Goal: Check status: Check status

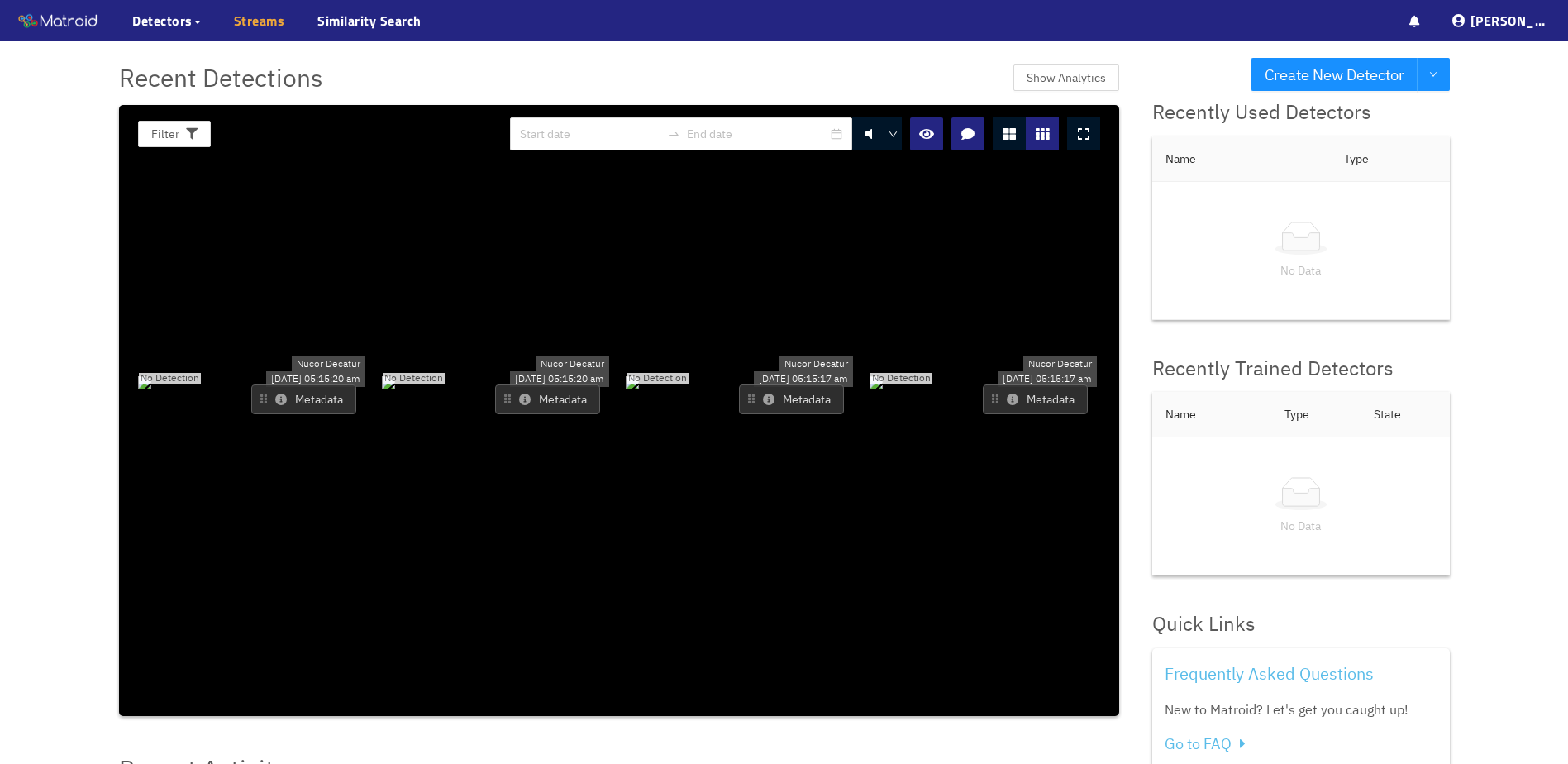
click at [261, 27] on link "Streams" at bounding box center [259, 20] width 52 height 20
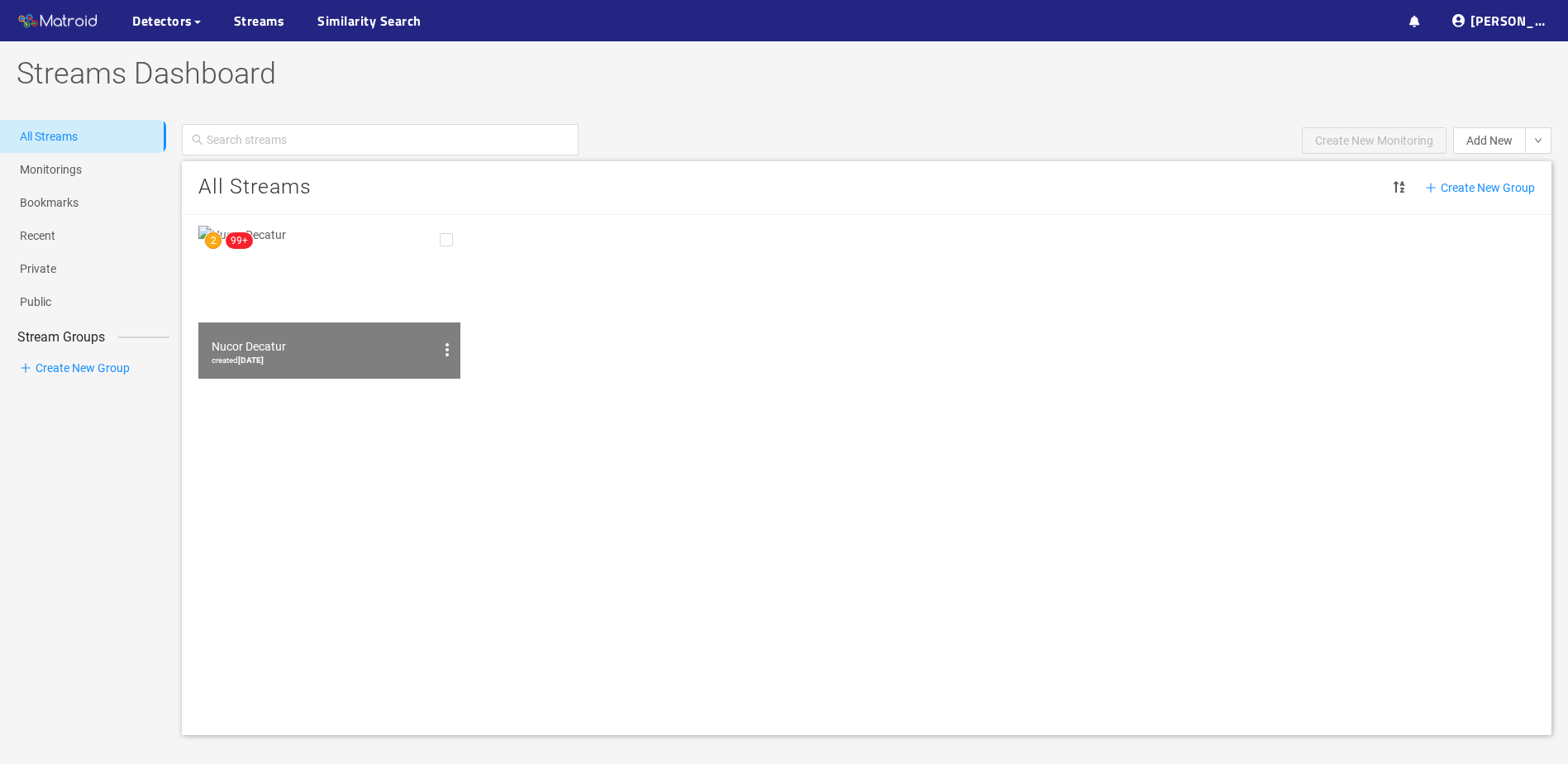
click at [263, 283] on img at bounding box center [329, 303] width 262 height 153
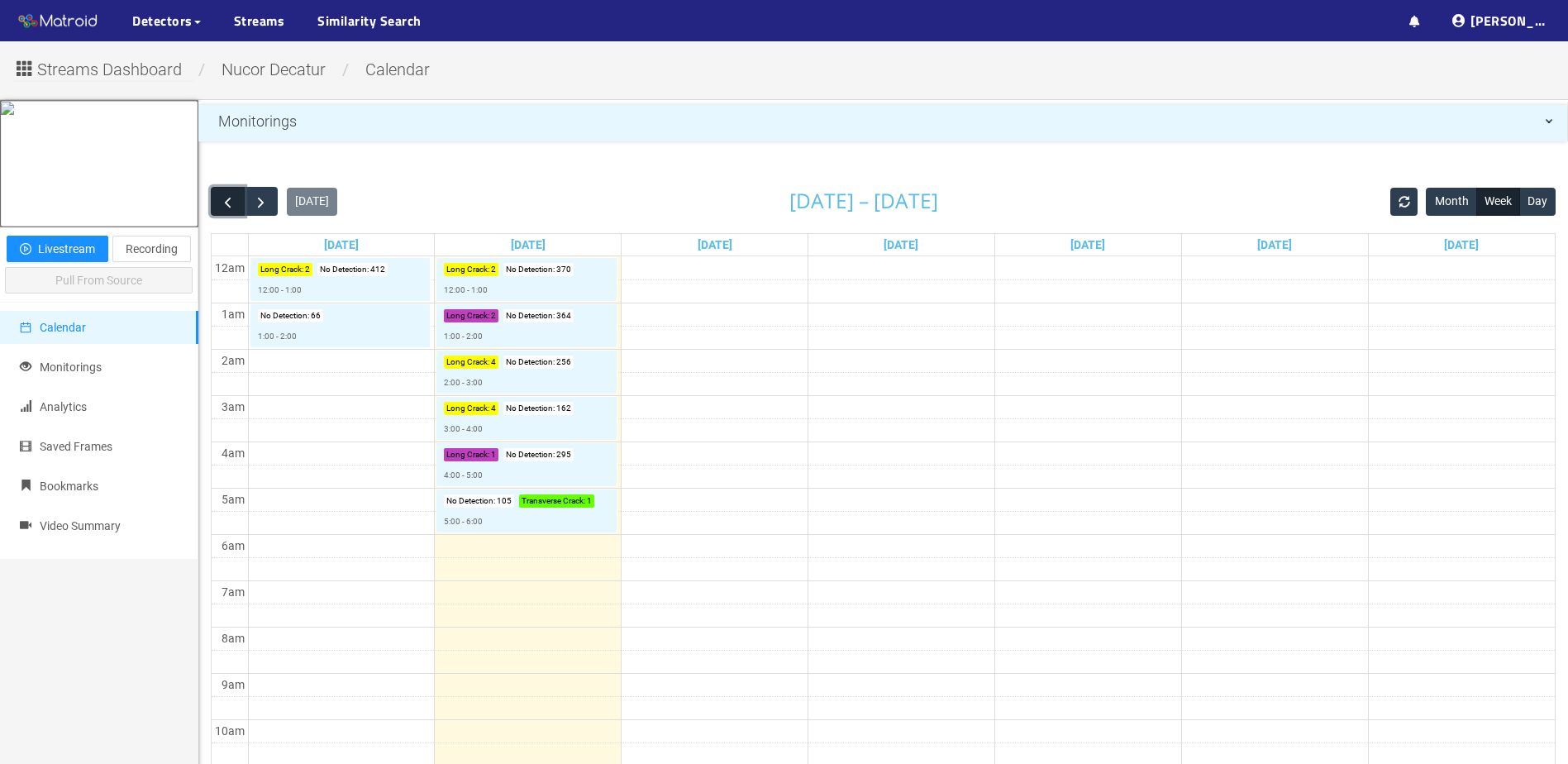
click at [234, 209] on span "button" at bounding box center [228, 202] width 17 height 17
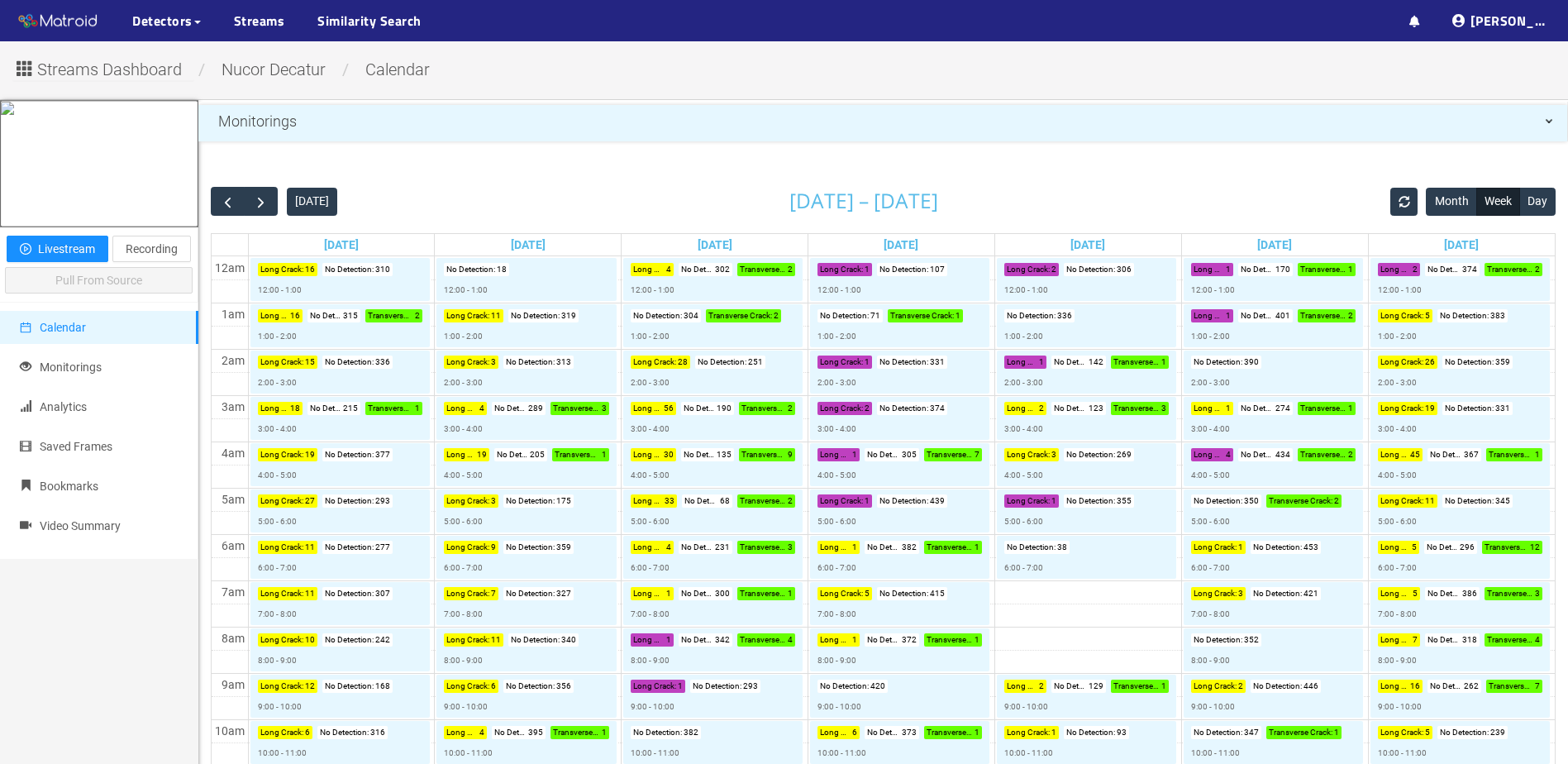
click at [1309, 244] on div "Fri 8/15" at bounding box center [1275, 244] width 186 height 21
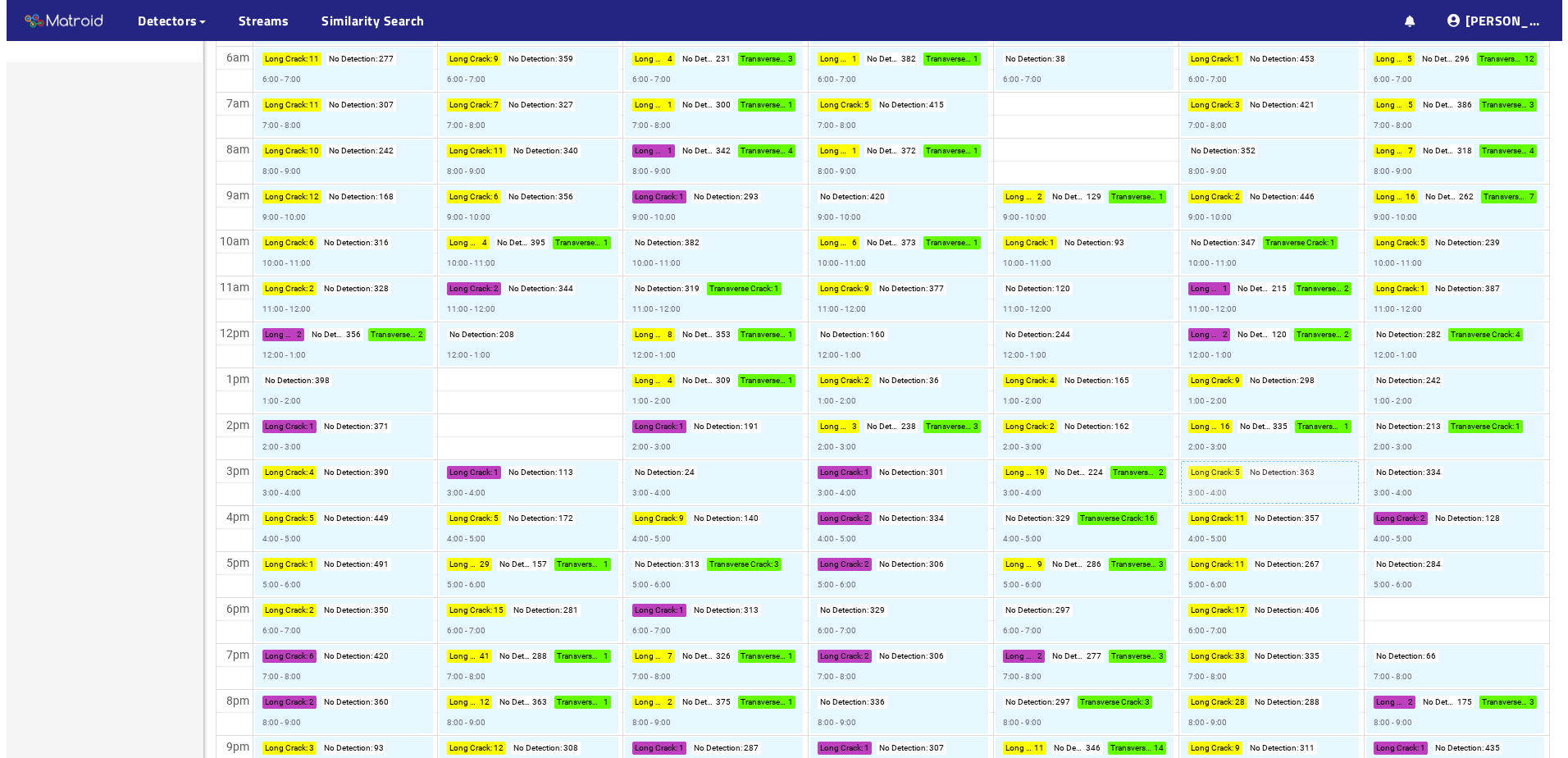
scroll to position [575, 0]
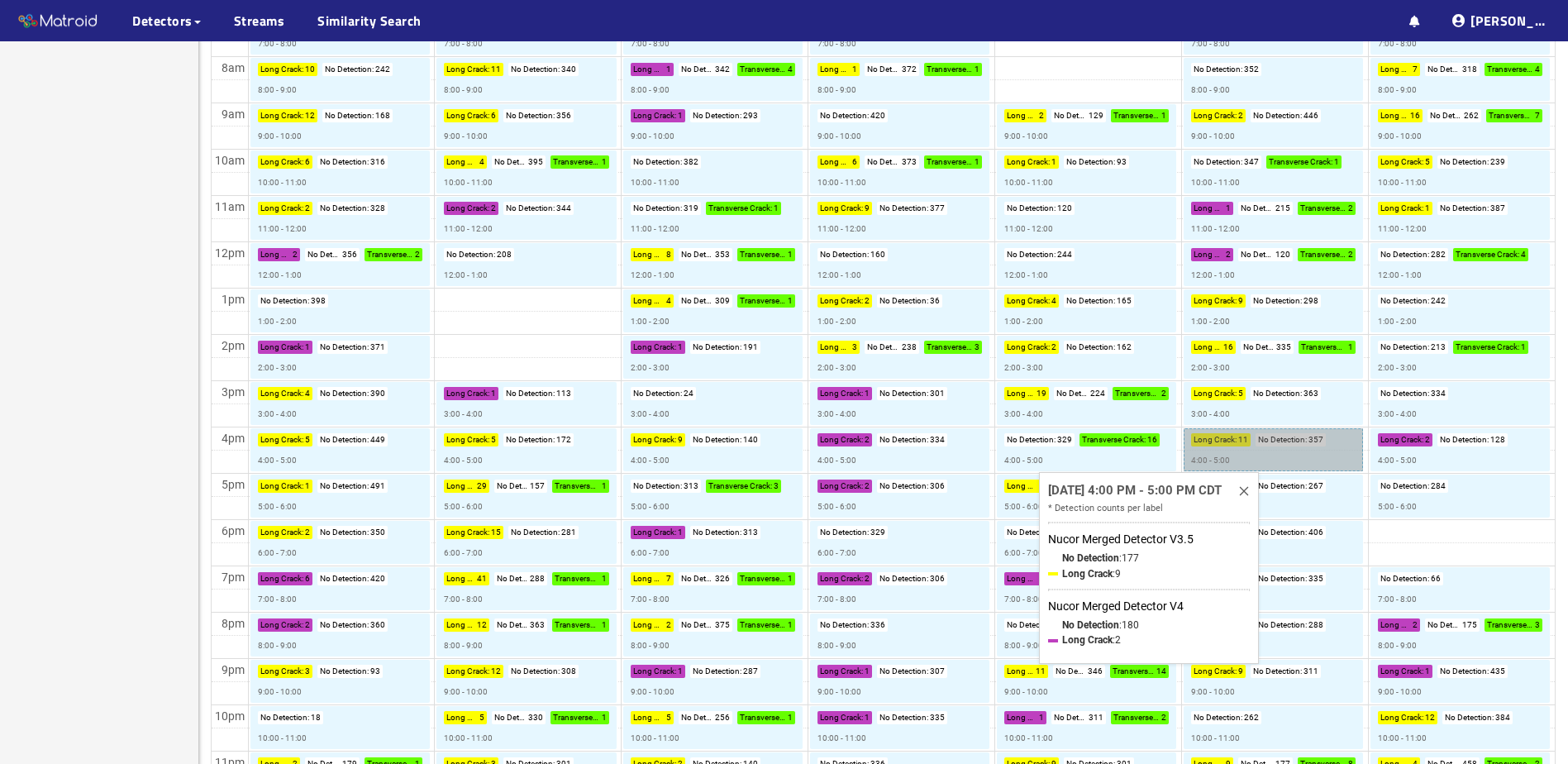
click at [1280, 450] on link "Long Crack : 11 No Detection : 357 4:00 - 5:00" at bounding box center [1273, 449] width 179 height 43
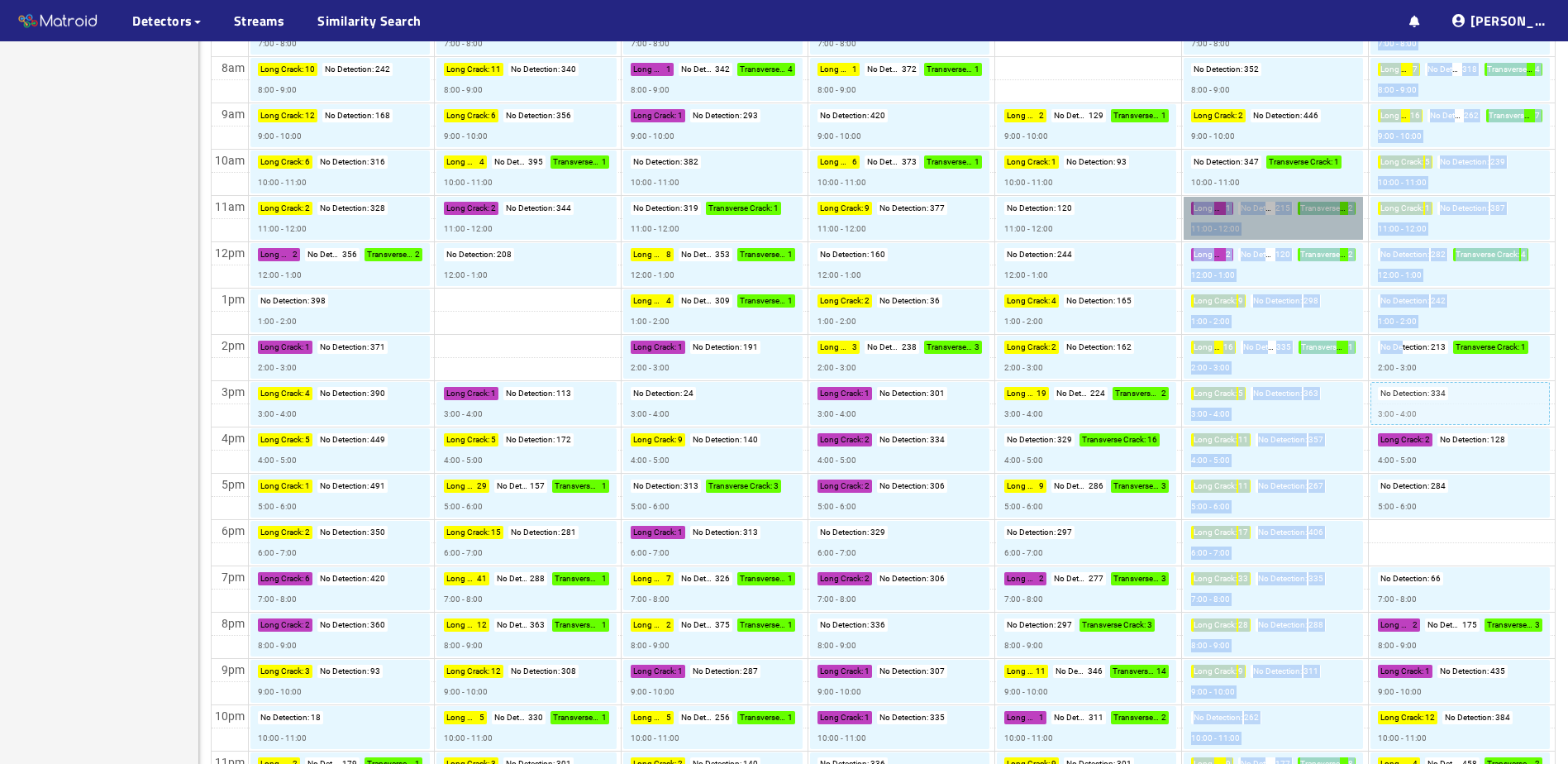
drag, startPoint x: 1379, startPoint y: 300, endPoint x: 1417, endPoint y: 388, distance: 95.9
click at [1417, 388] on tr "Long Crack : 16 No Detection : 310 12:00 - 1:00 Long Crack : 16 No Detection : …" at bounding box center [883, 241] width 1343 height 1112
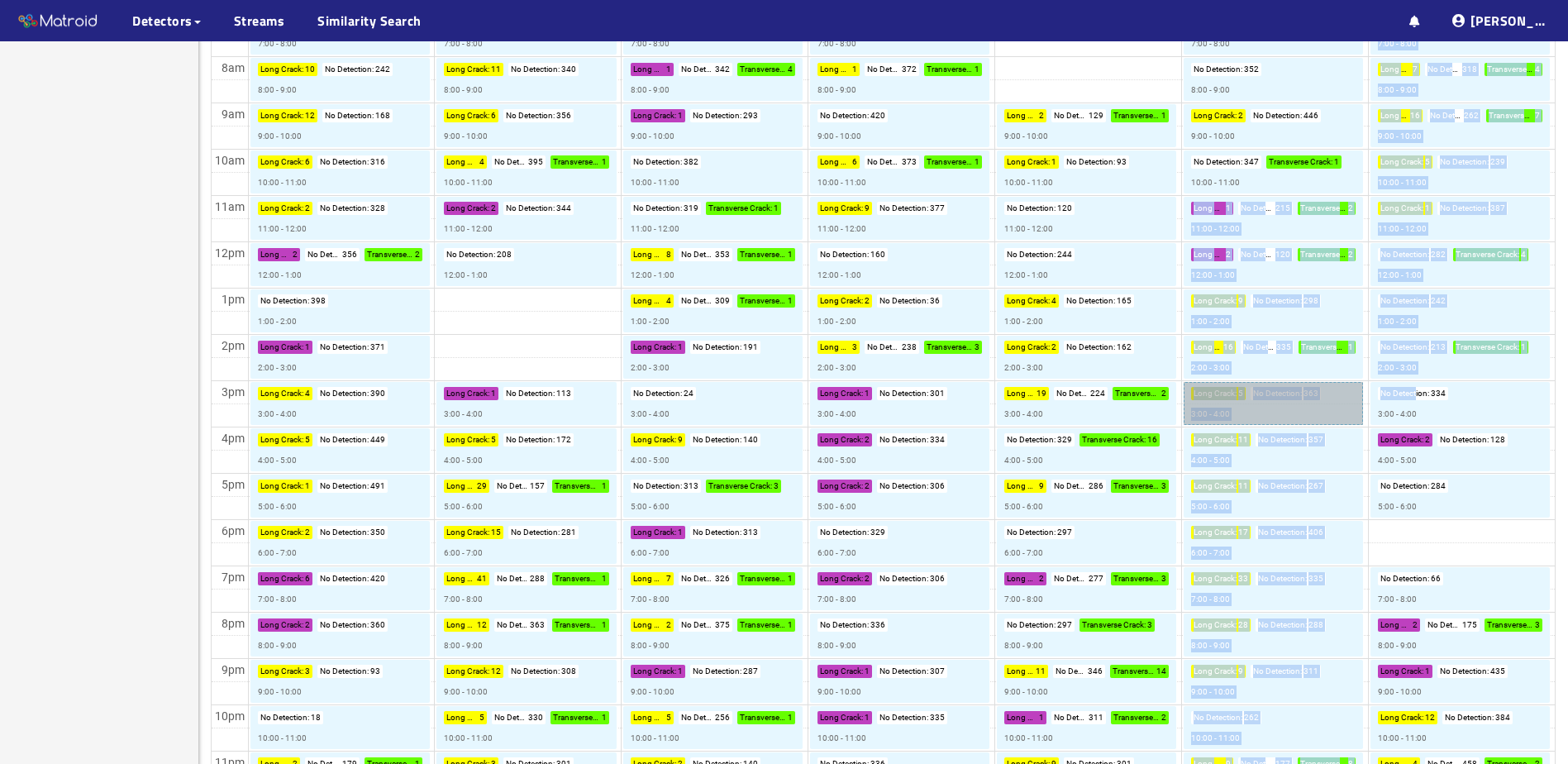
drag, startPoint x: 1417, startPoint y: 388, endPoint x: 1292, endPoint y: 416, distance: 128.1
click at [1292, 416] on link "Long Crack : 5 No Detection : 363 3:00 - 4:00" at bounding box center [1273, 403] width 179 height 43
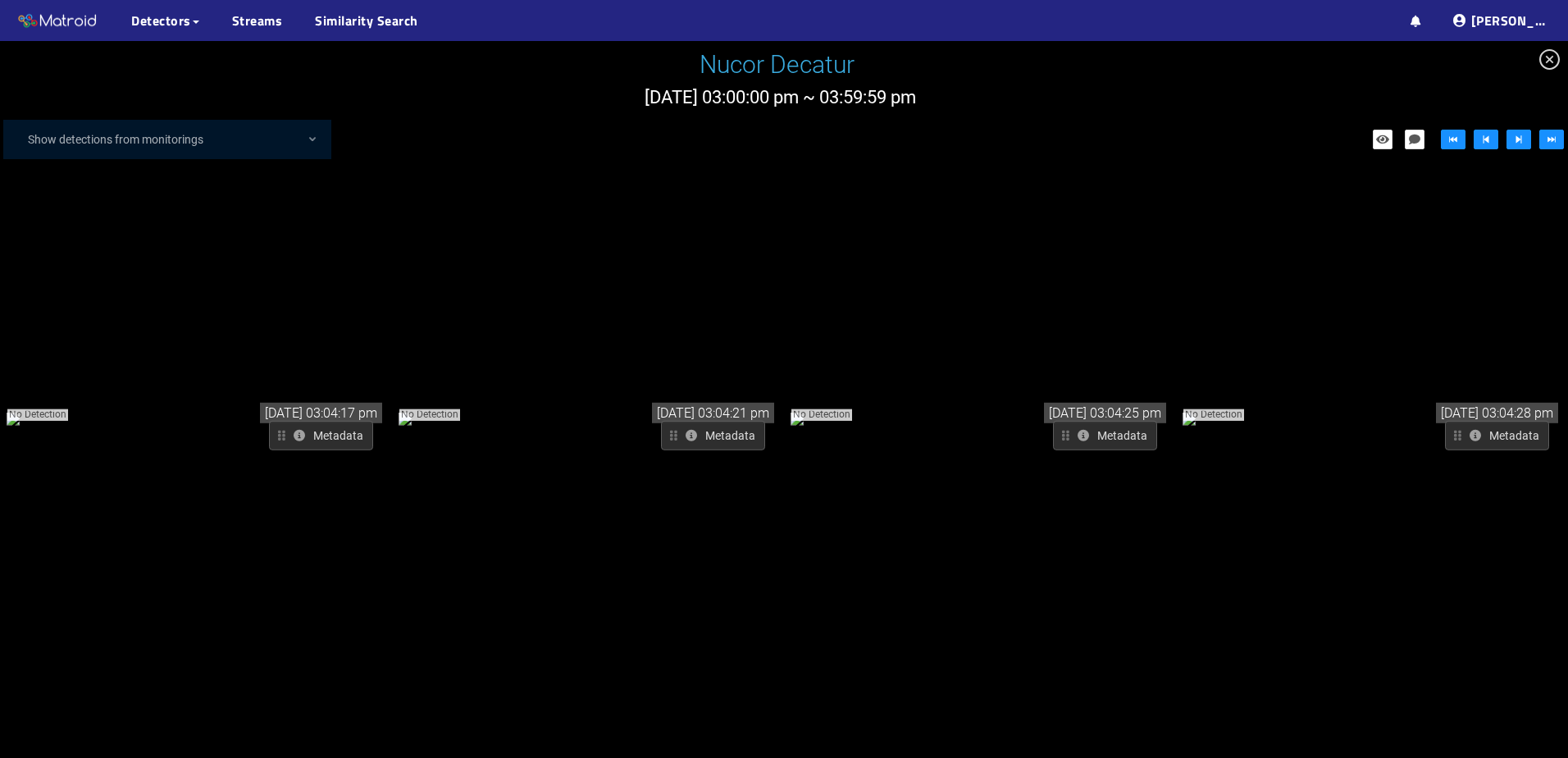
scroll to position [2707, 0]
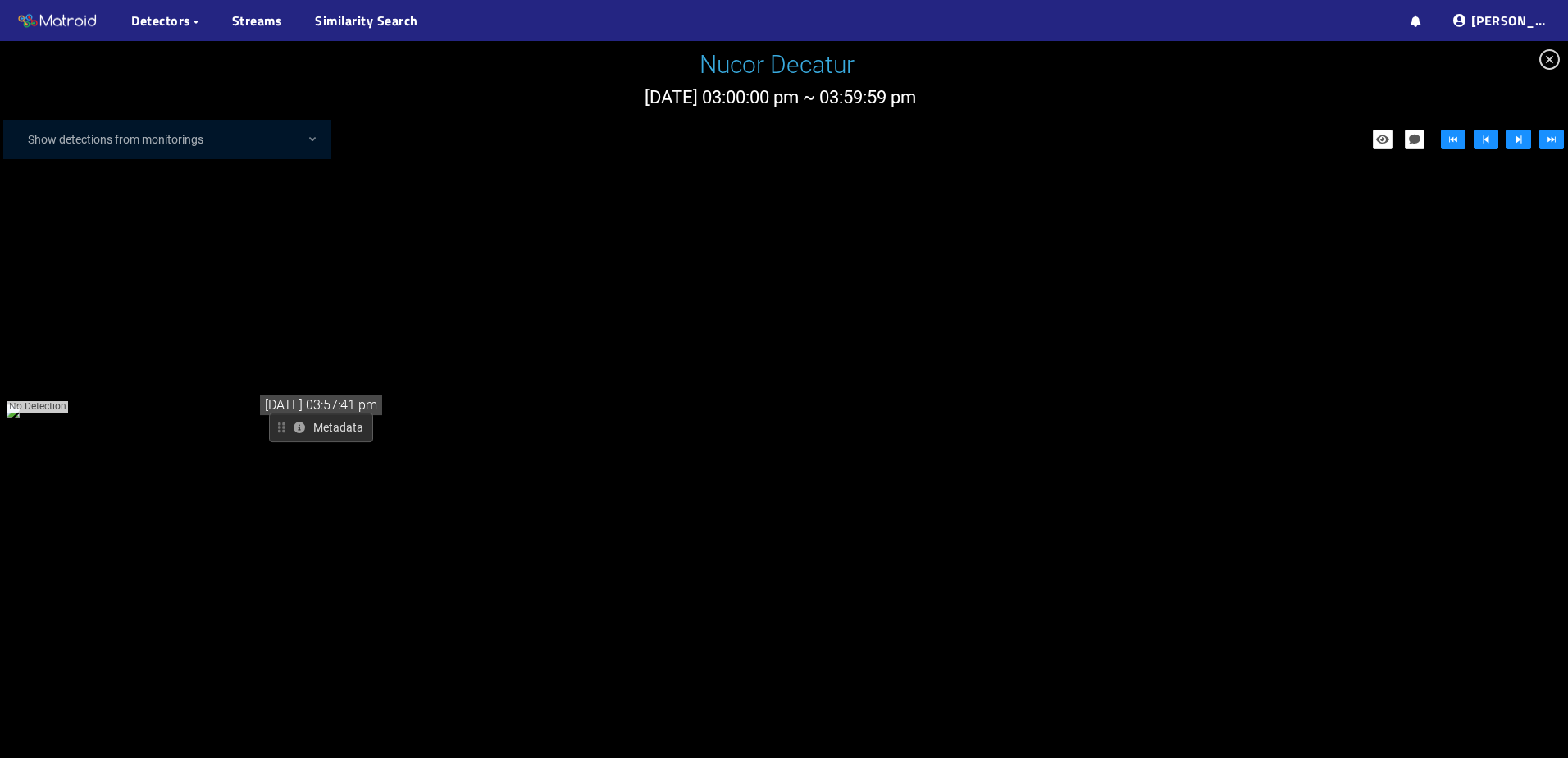
drag, startPoint x: 1549, startPoint y: 412, endPoint x: 1498, endPoint y: 730, distance: 322.1
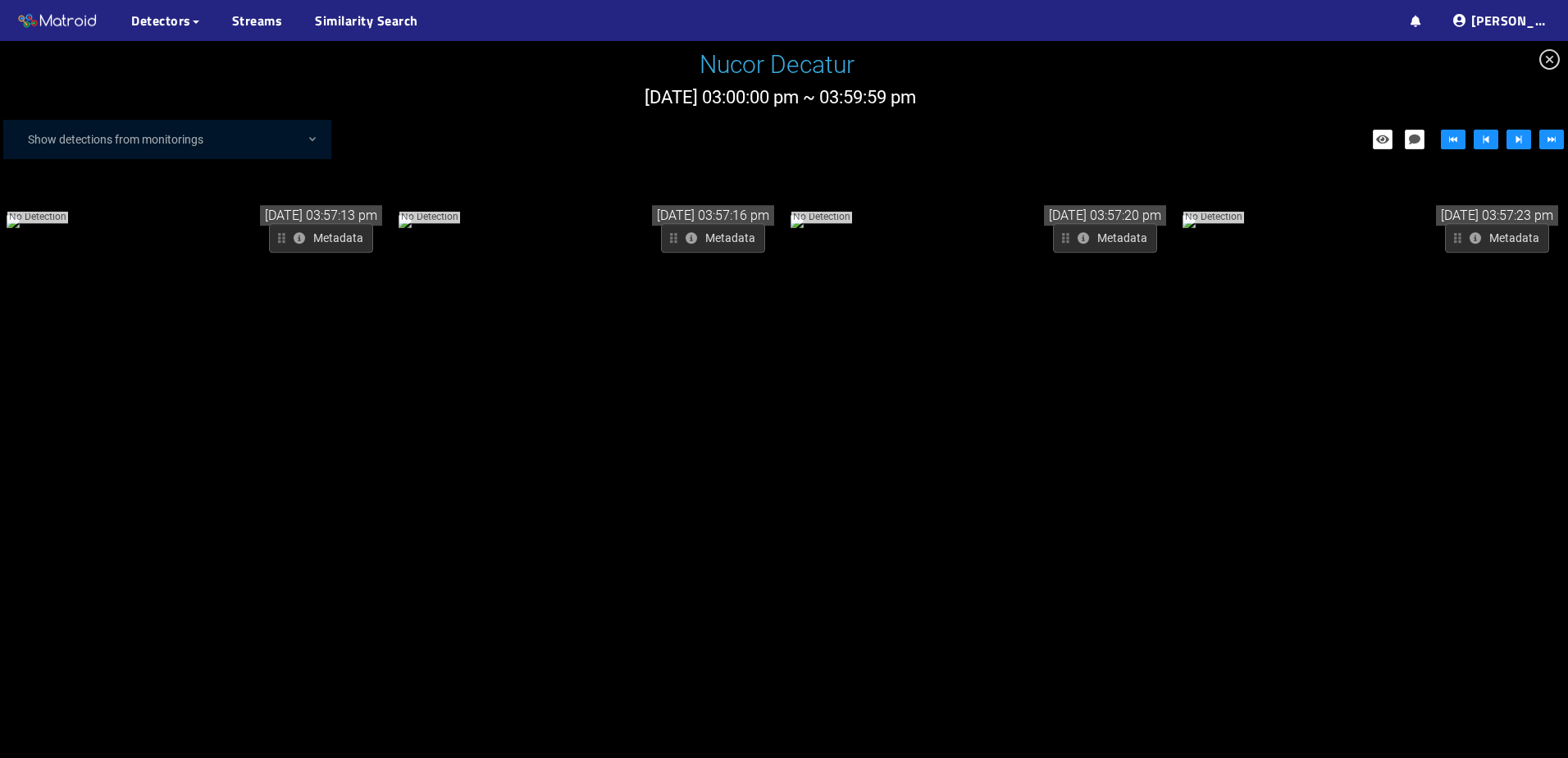
scroll to position [29681, 0]
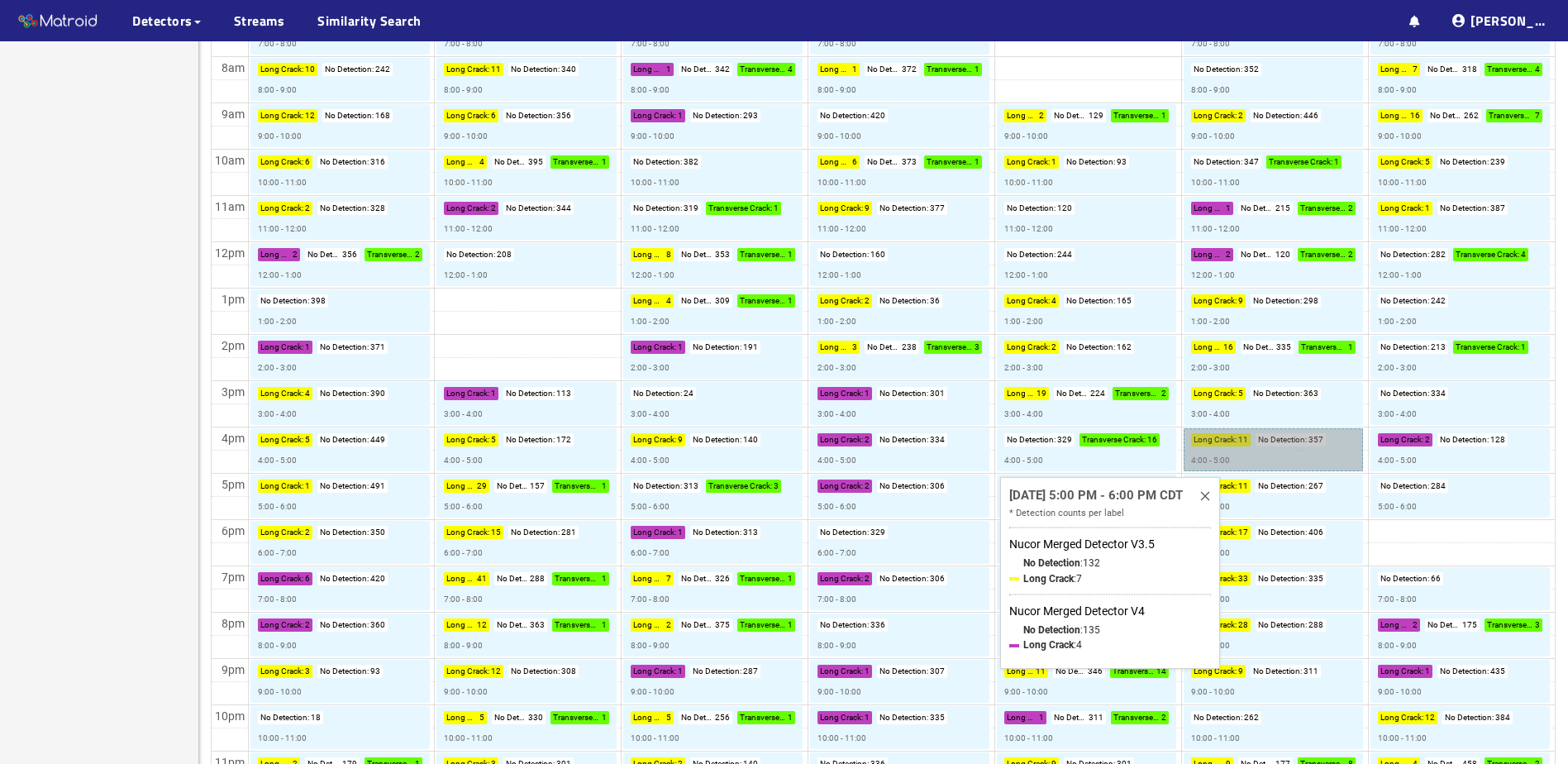
click at [1265, 452] on link "Long Crack : 11 No Detection : 357 4:00 - 5:00" at bounding box center [1273, 449] width 179 height 43
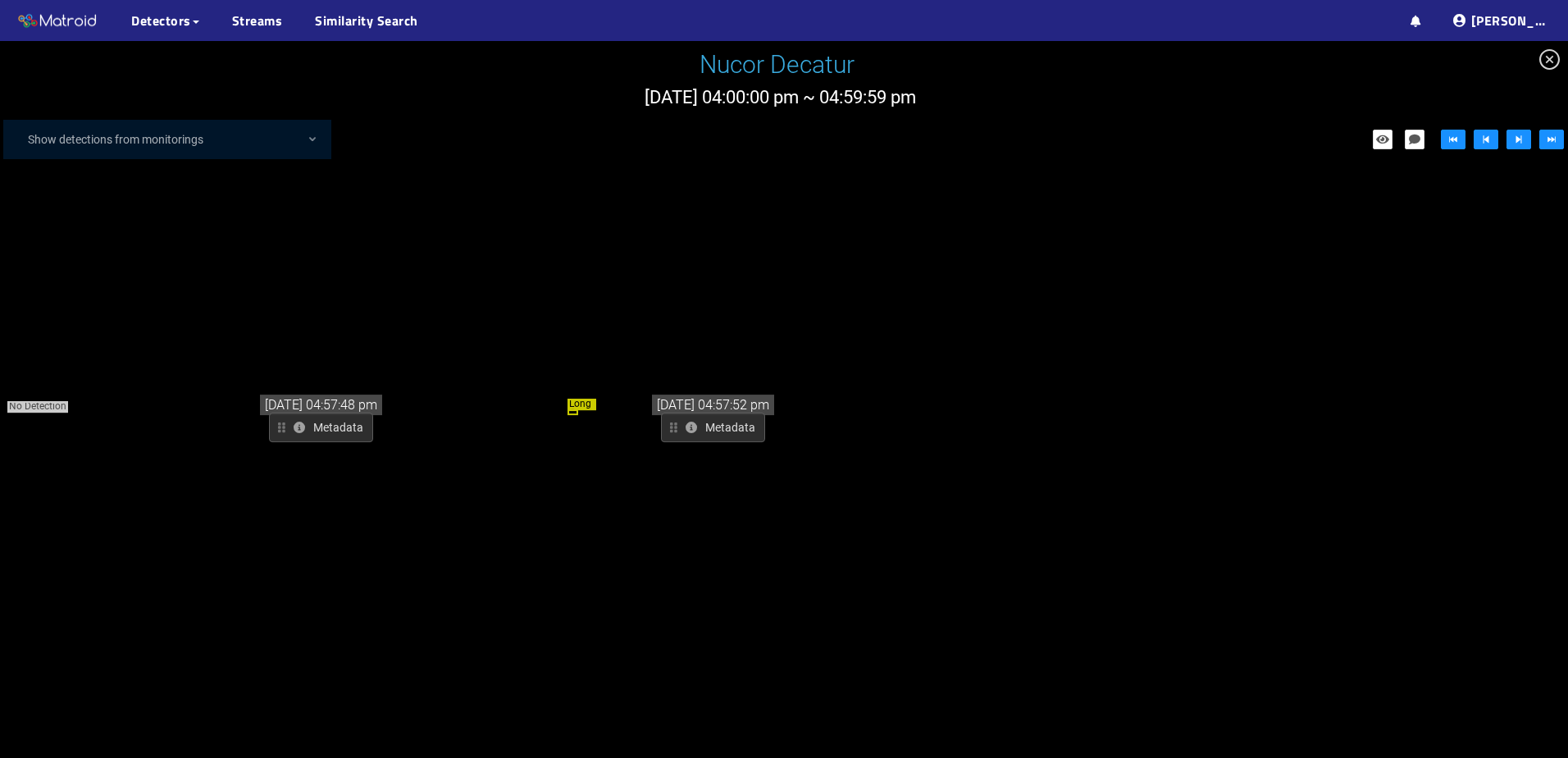
drag, startPoint x: 1194, startPoint y: 370, endPoint x: 1140, endPoint y: 739, distance: 372.9
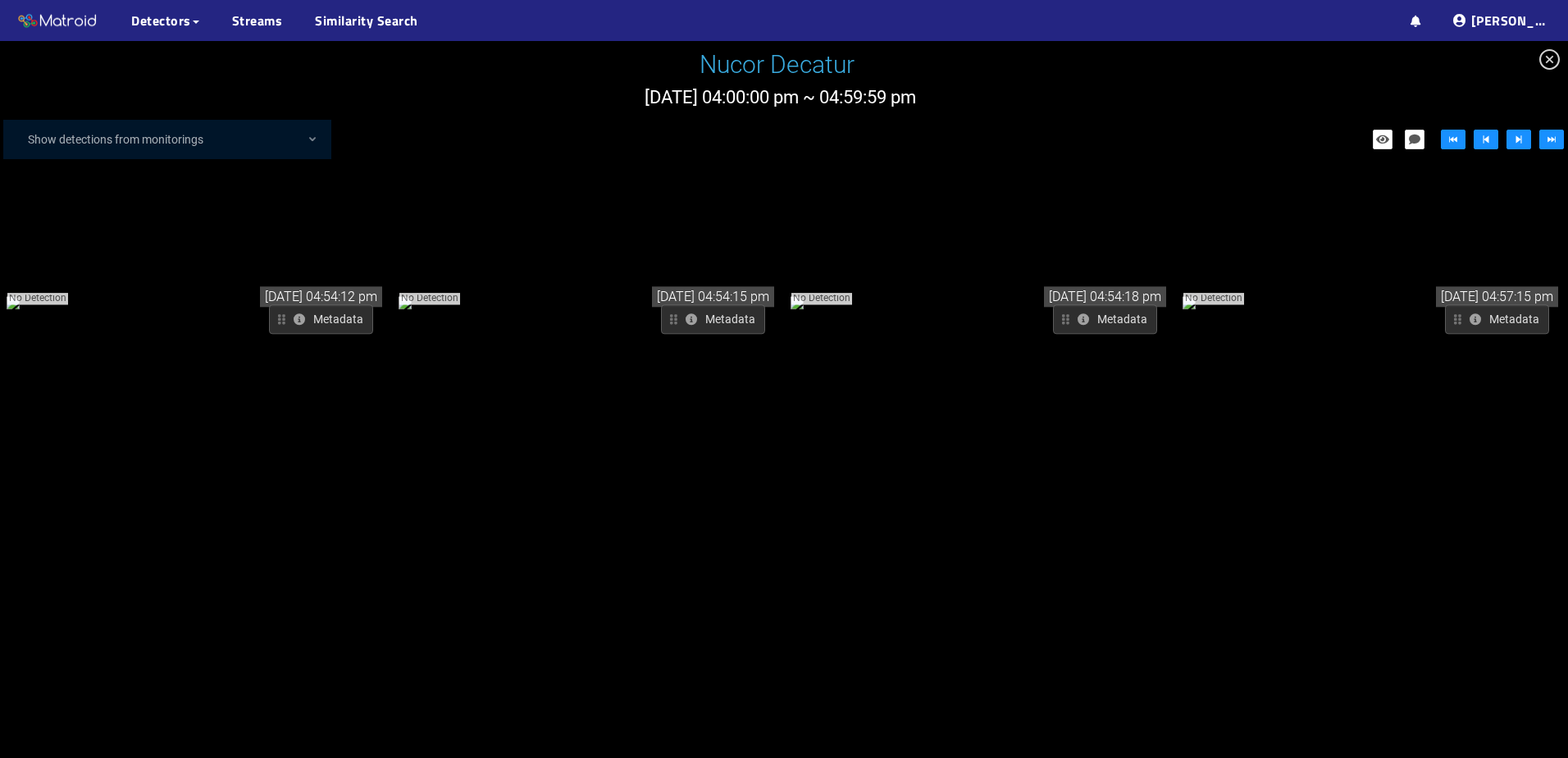
scroll to position [29353, 0]
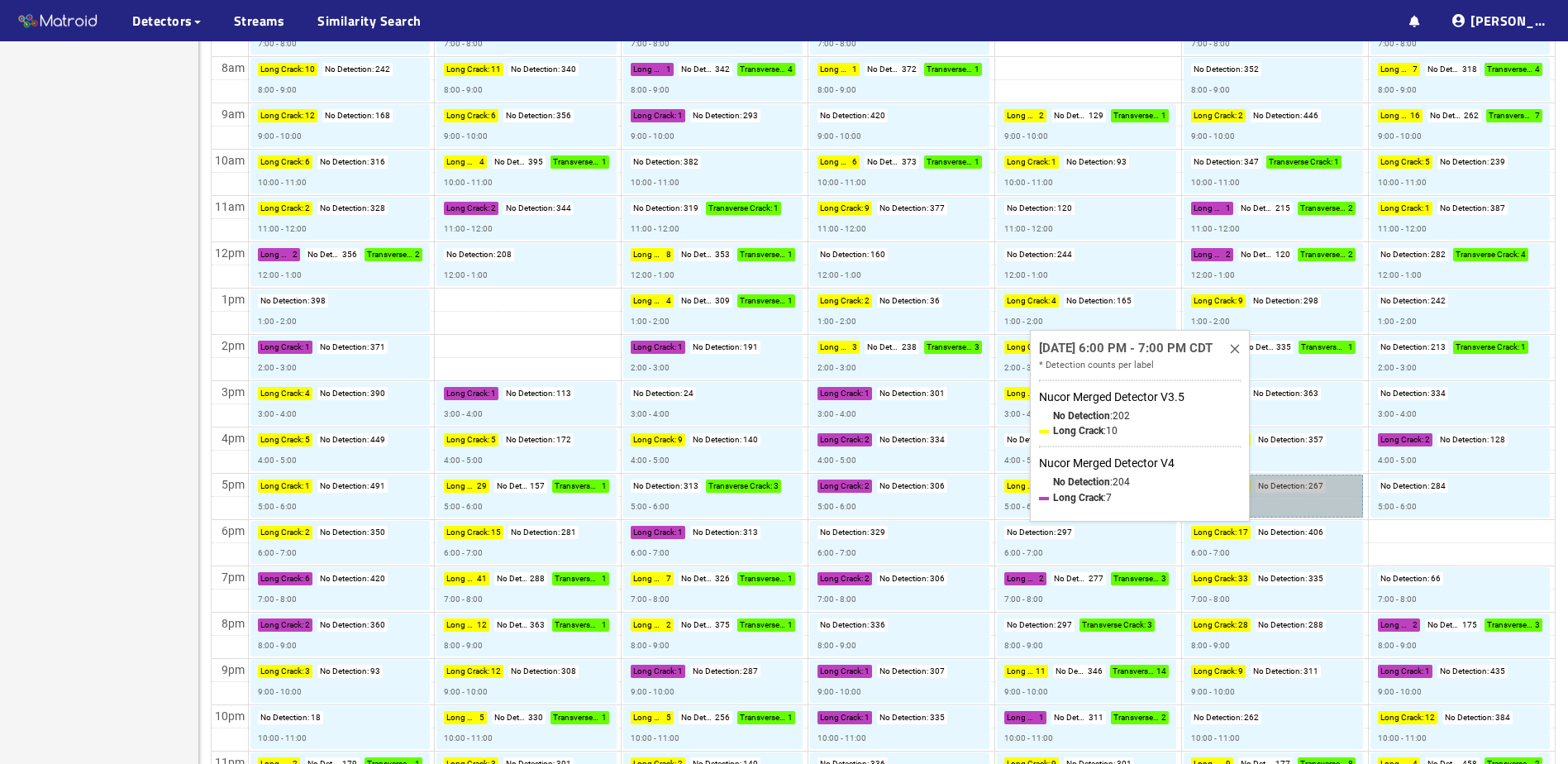
click at [1284, 501] on link "Long Crack : 11 No Detection : 267 5:00 - 6:00" at bounding box center [1273, 496] width 179 height 43
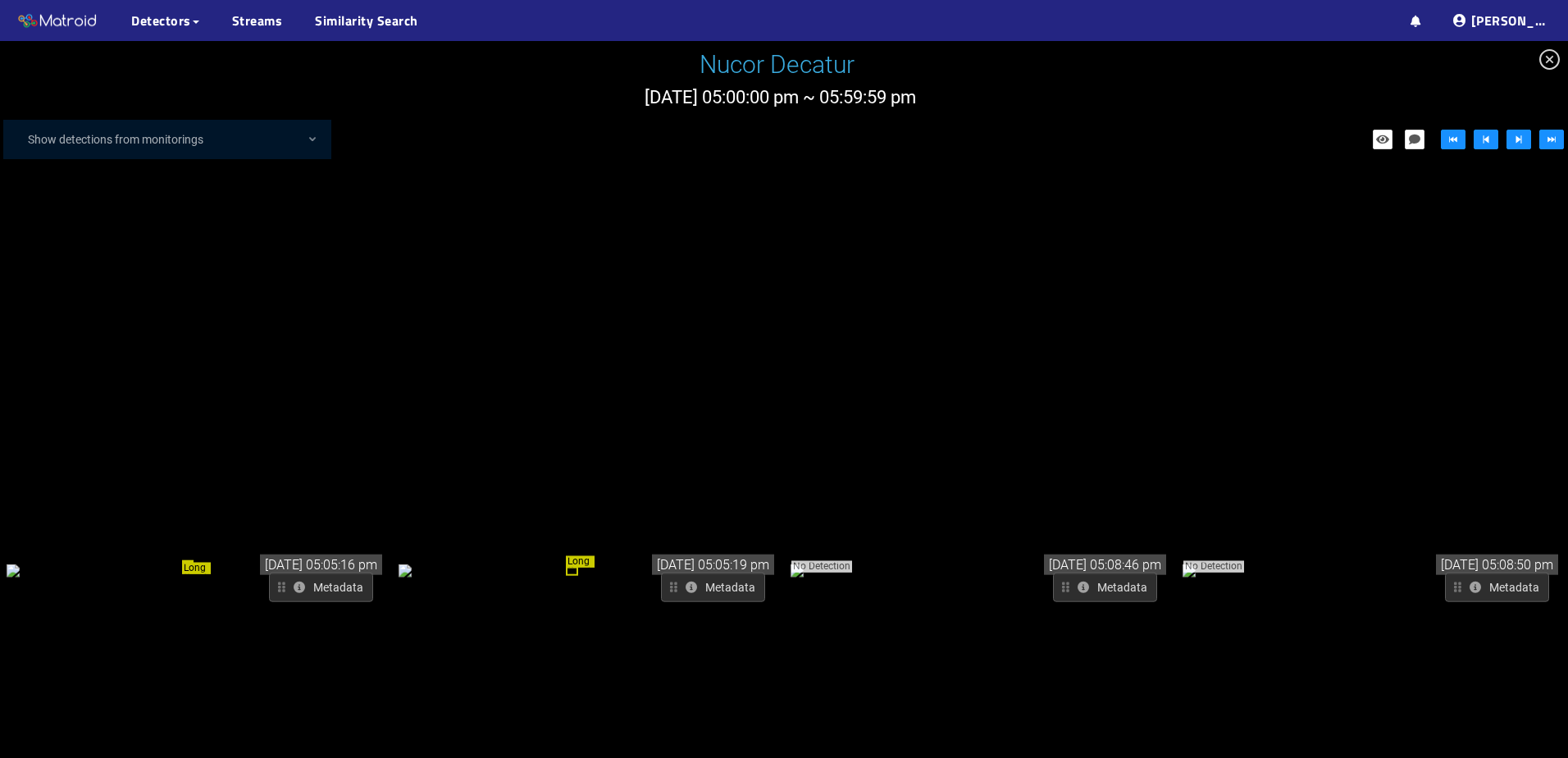
scroll to position [3364, 0]
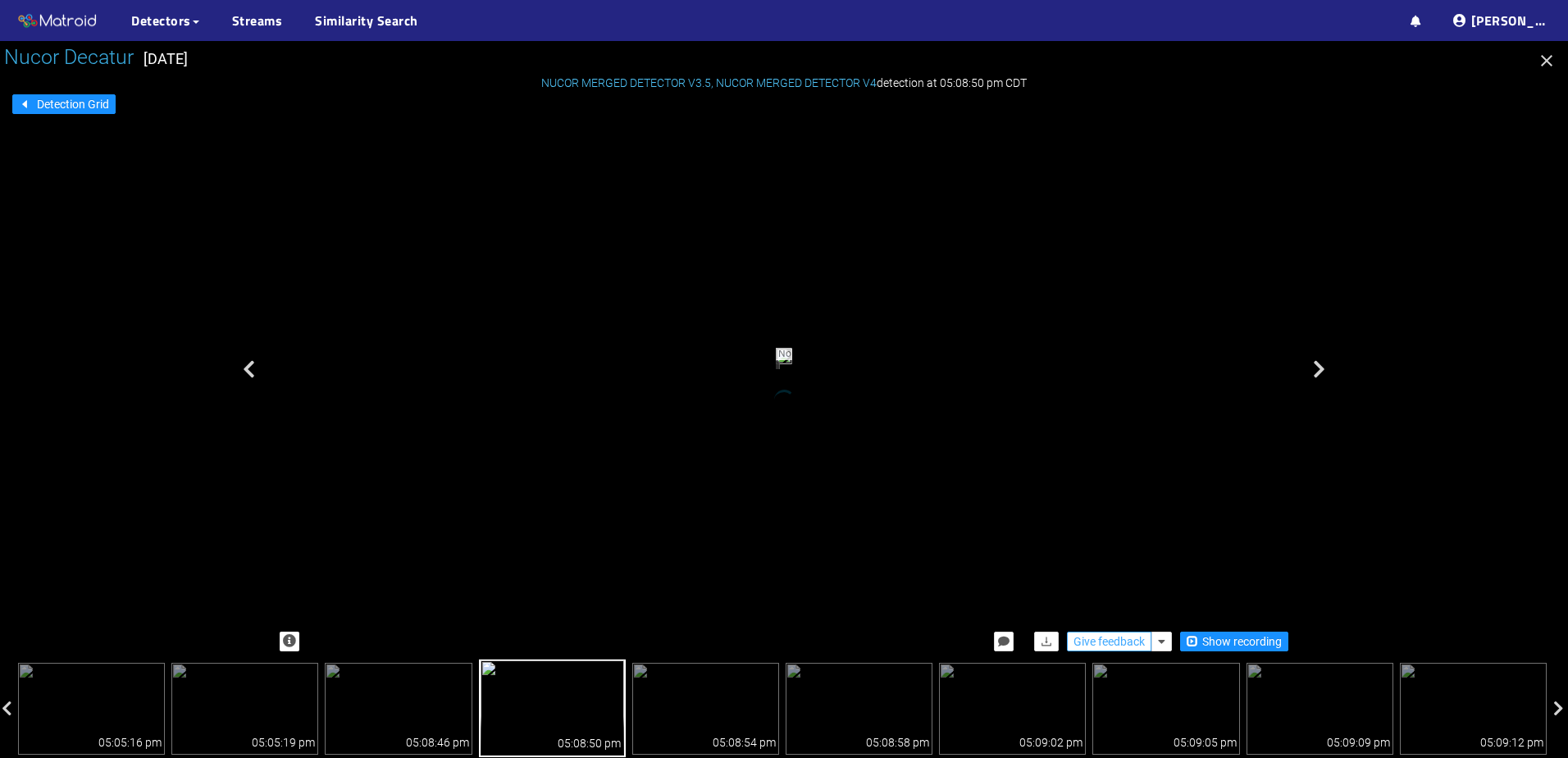
click at [1137, 641] on span "Give feedback" at bounding box center [1108, 641] width 71 height 18
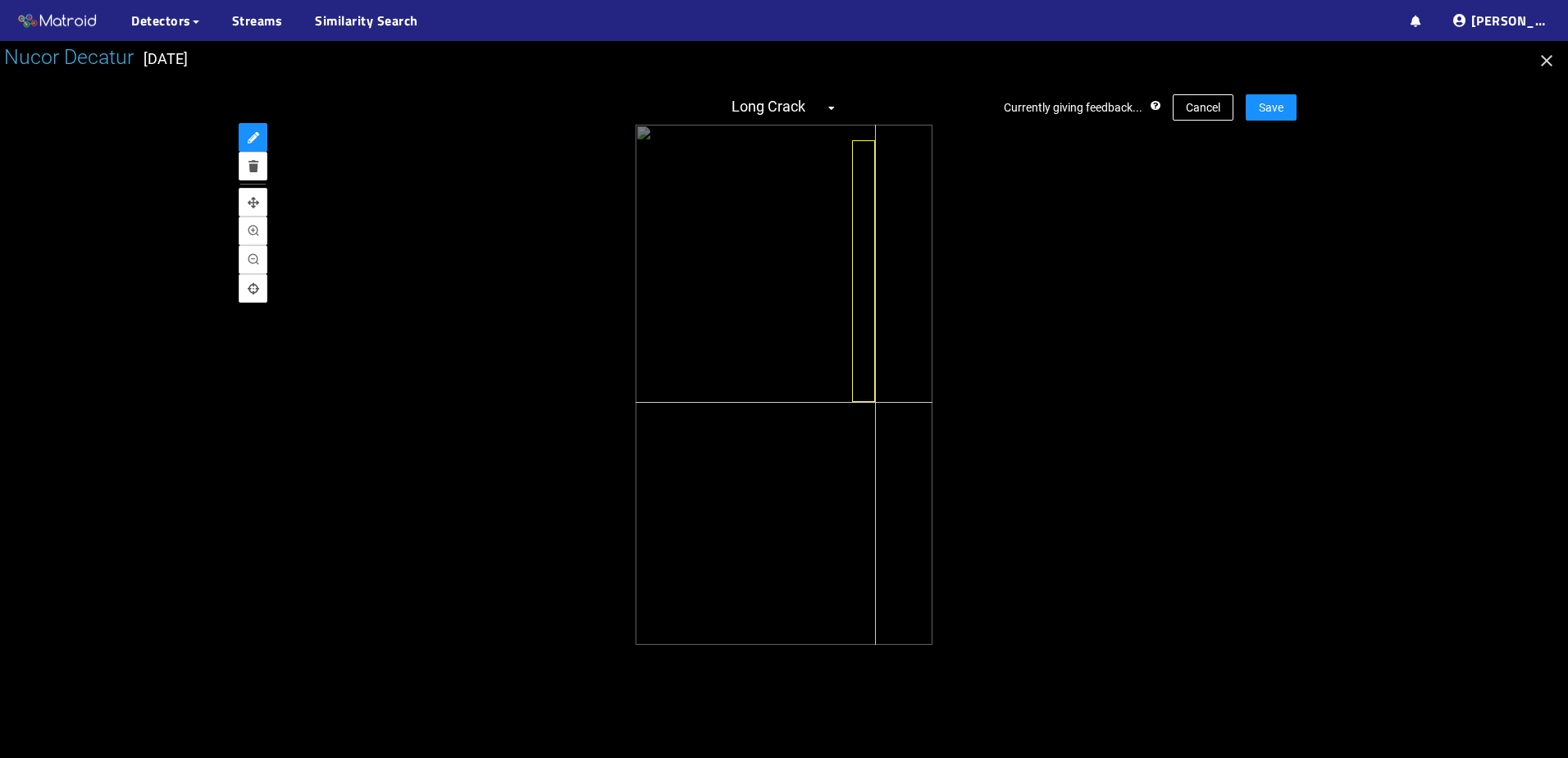
click at [875, 402] on div at bounding box center [784, 385] width 297 height 521
click at [1270, 104] on span "Save" at bounding box center [1272, 107] width 25 height 18
